Goal: Task Accomplishment & Management: Manage account settings

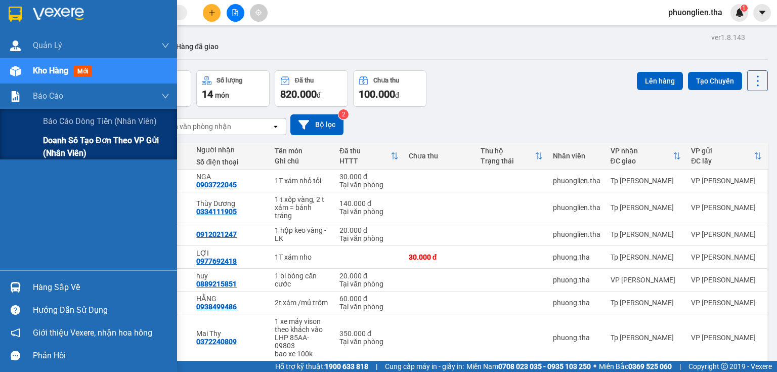
click at [54, 148] on span "Doanh số tạo đơn theo VP gửi (nhân viên)" at bounding box center [106, 146] width 126 height 25
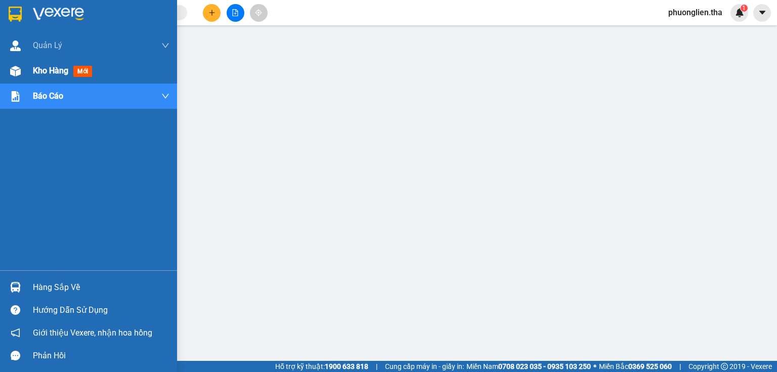
click at [25, 69] on div "Kho hàng mới" at bounding box center [88, 70] width 177 height 25
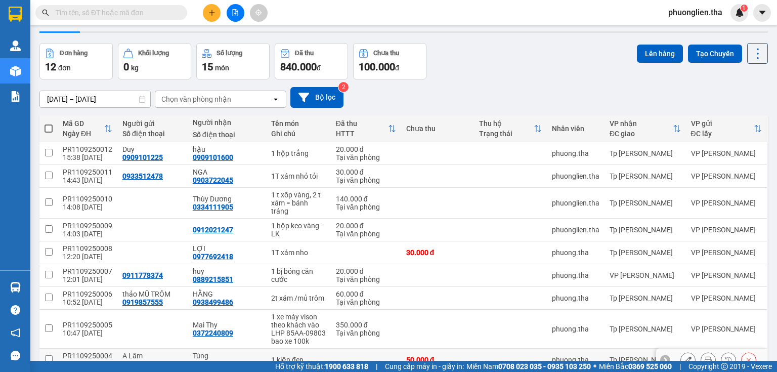
scroll to position [11, 0]
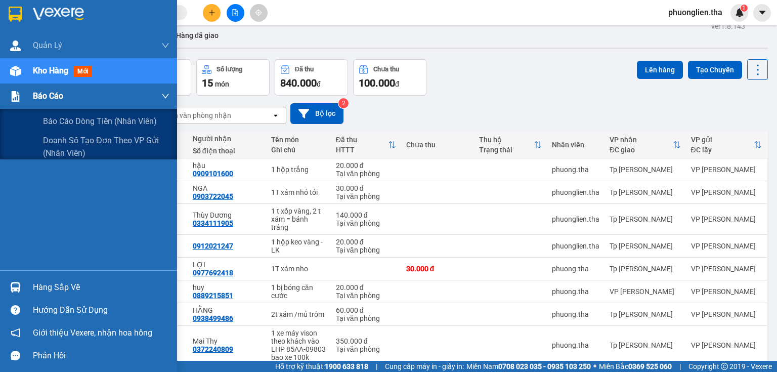
click at [30, 95] on div "Báo cáo" at bounding box center [88, 95] width 177 height 25
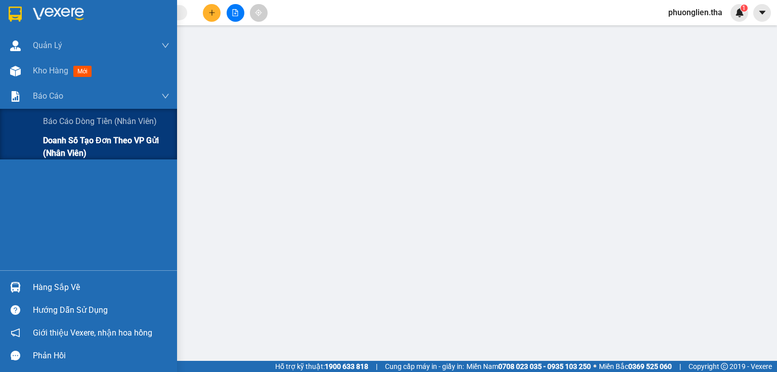
click at [63, 139] on span "Doanh số tạo đơn theo VP gửi (nhân viên)" at bounding box center [106, 146] width 126 height 25
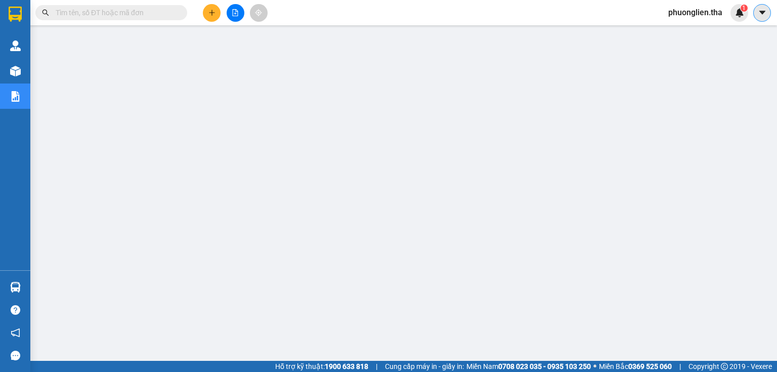
click at [757, 10] on button at bounding box center [762, 13] width 18 height 18
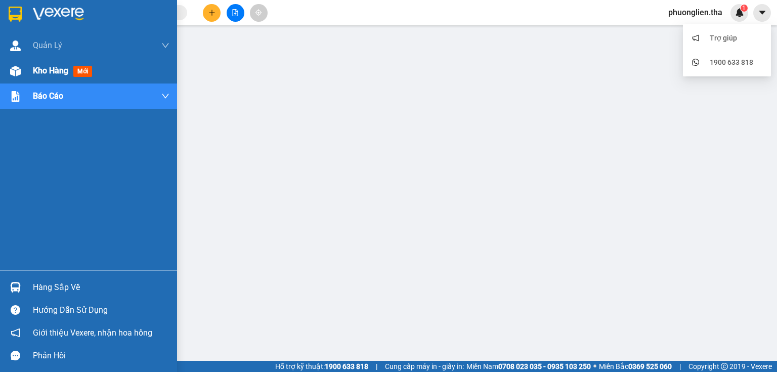
click at [48, 71] on span "Kho hàng" at bounding box center [50, 71] width 35 height 10
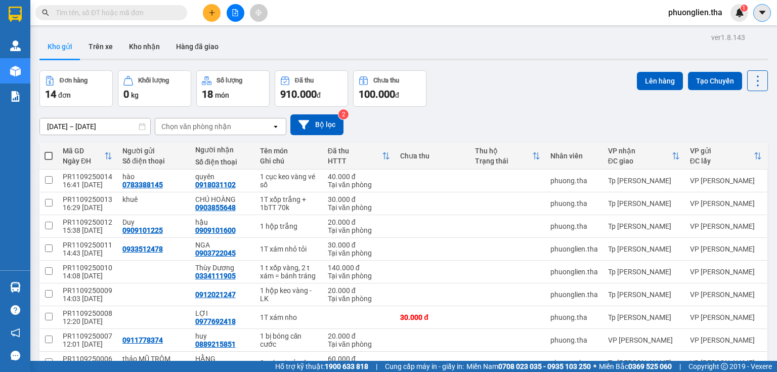
click at [758, 12] on icon "caret-down" at bounding box center [762, 12] width 9 height 9
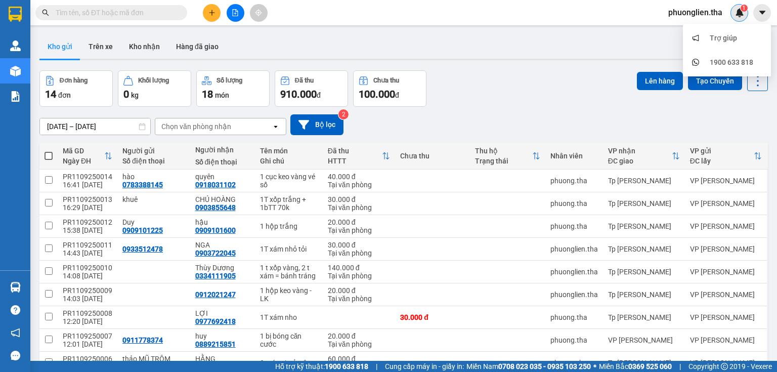
click at [736, 11] on img at bounding box center [739, 12] width 9 height 9
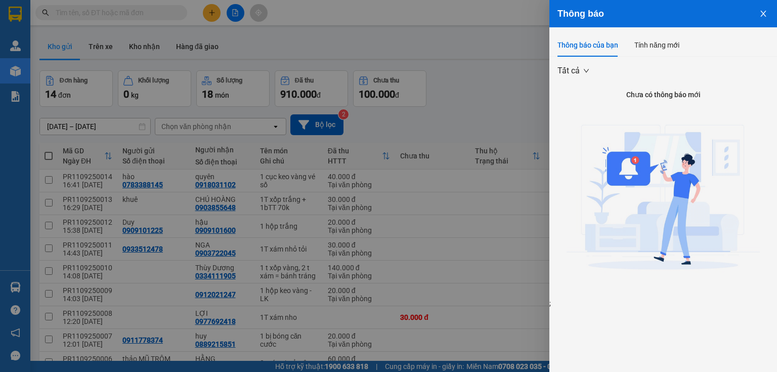
click at [762, 12] on icon "close" at bounding box center [763, 14] width 6 height 6
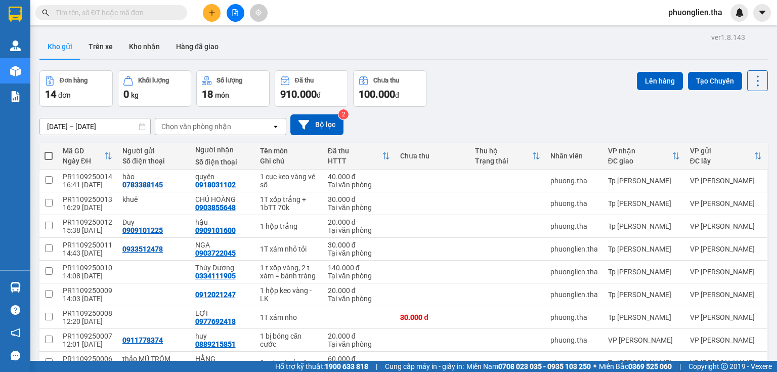
click at [710, 12] on span "phuonglien.tha" at bounding box center [695, 12] width 70 height 13
click at [690, 32] on span "Đăng xuất" at bounding box center [700, 31] width 50 height 11
